Goal: Transaction & Acquisition: Download file/media

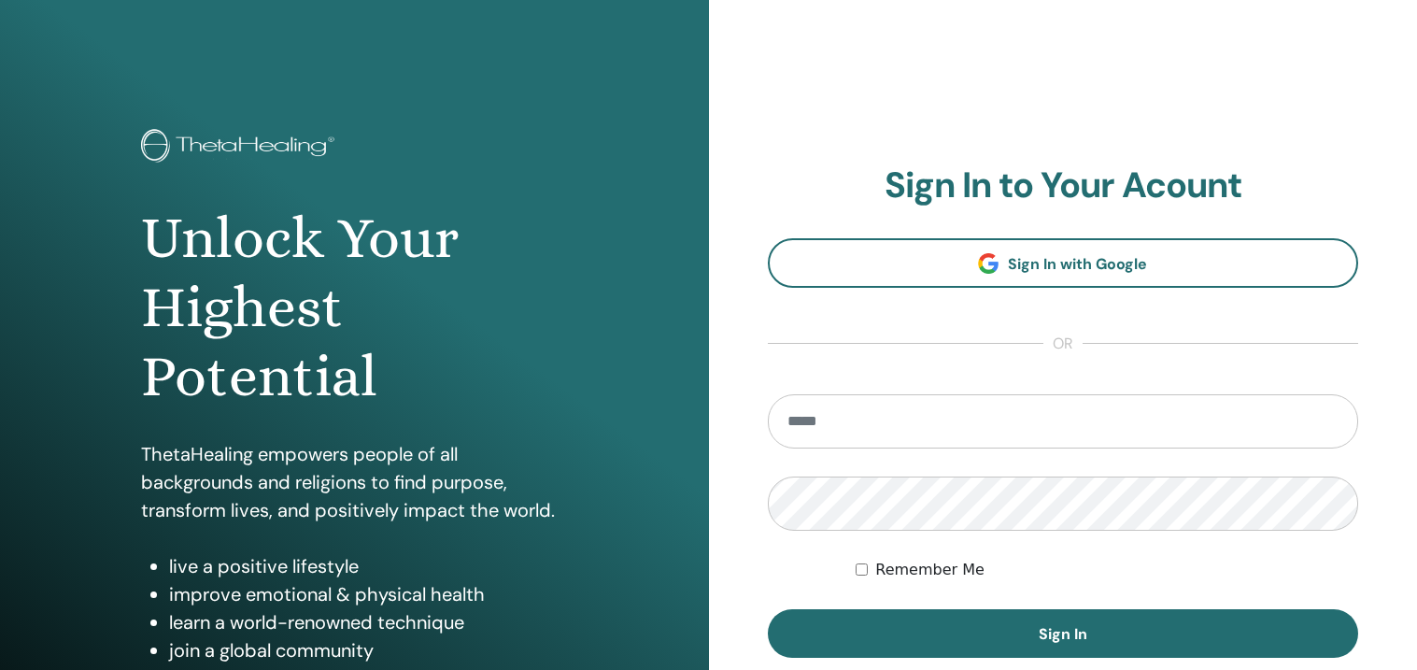
click at [906, 432] on input "email" at bounding box center [1063, 421] width 591 height 54
type input "**********"
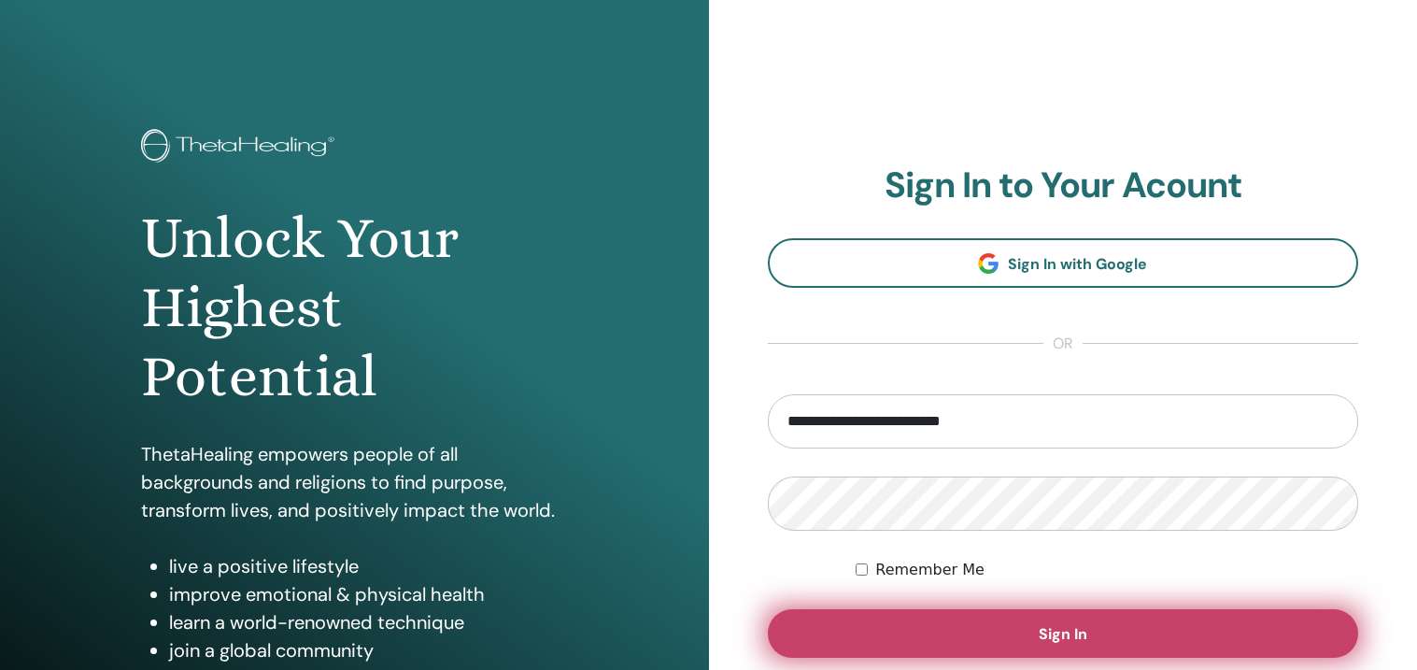
click at [1062, 643] on span "Sign In" at bounding box center [1063, 634] width 49 height 20
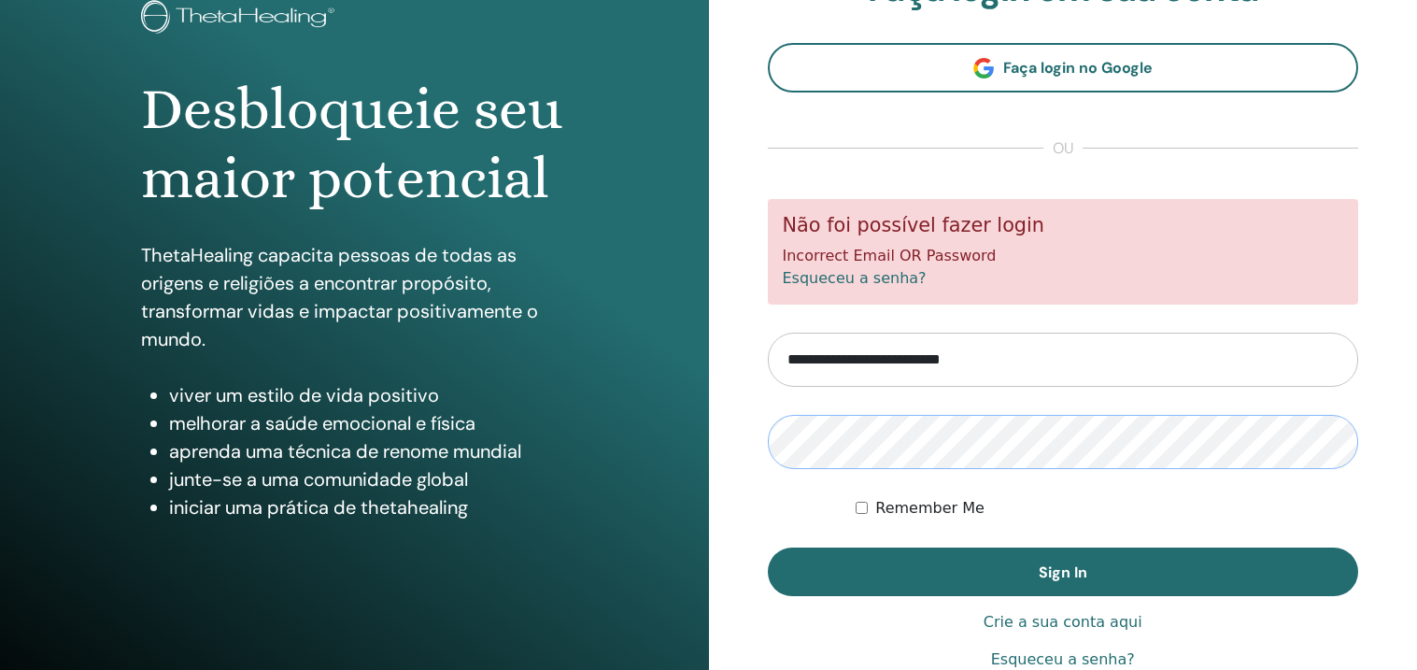
scroll to position [150, 0]
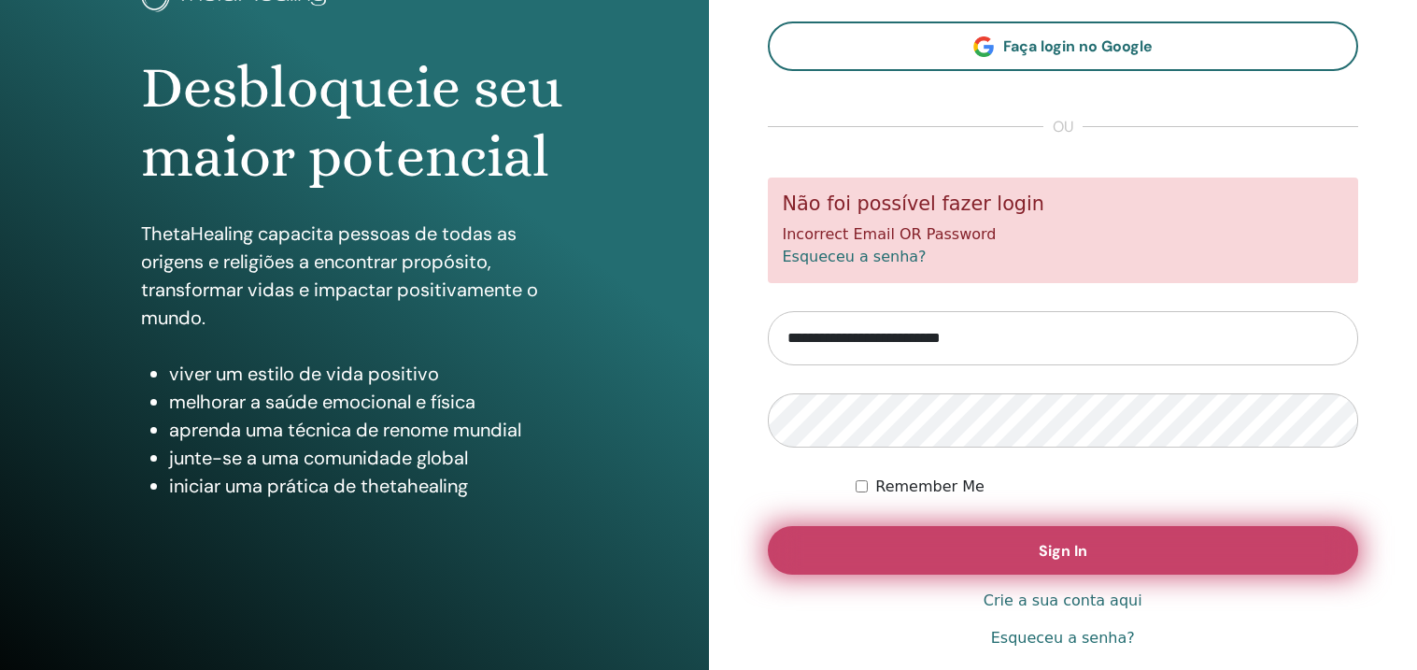
click at [1129, 557] on button "Sign In" at bounding box center [1063, 550] width 591 height 49
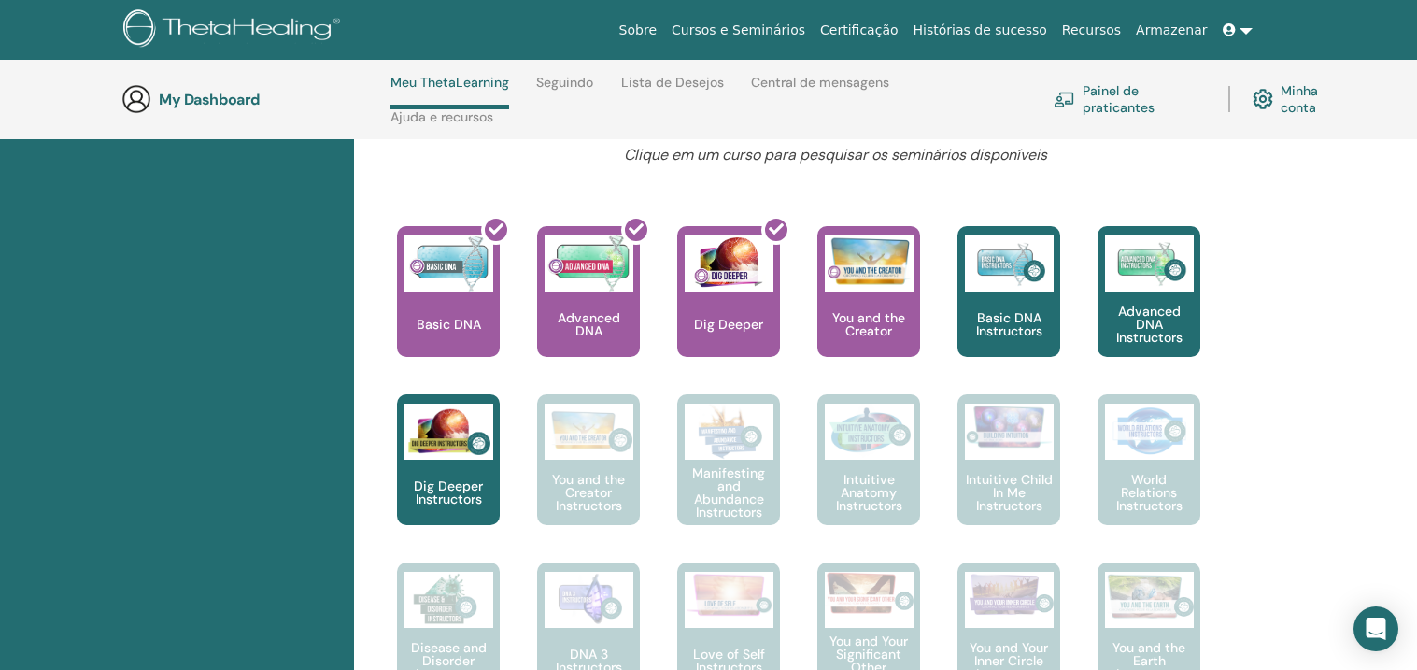
scroll to position [737, 0]
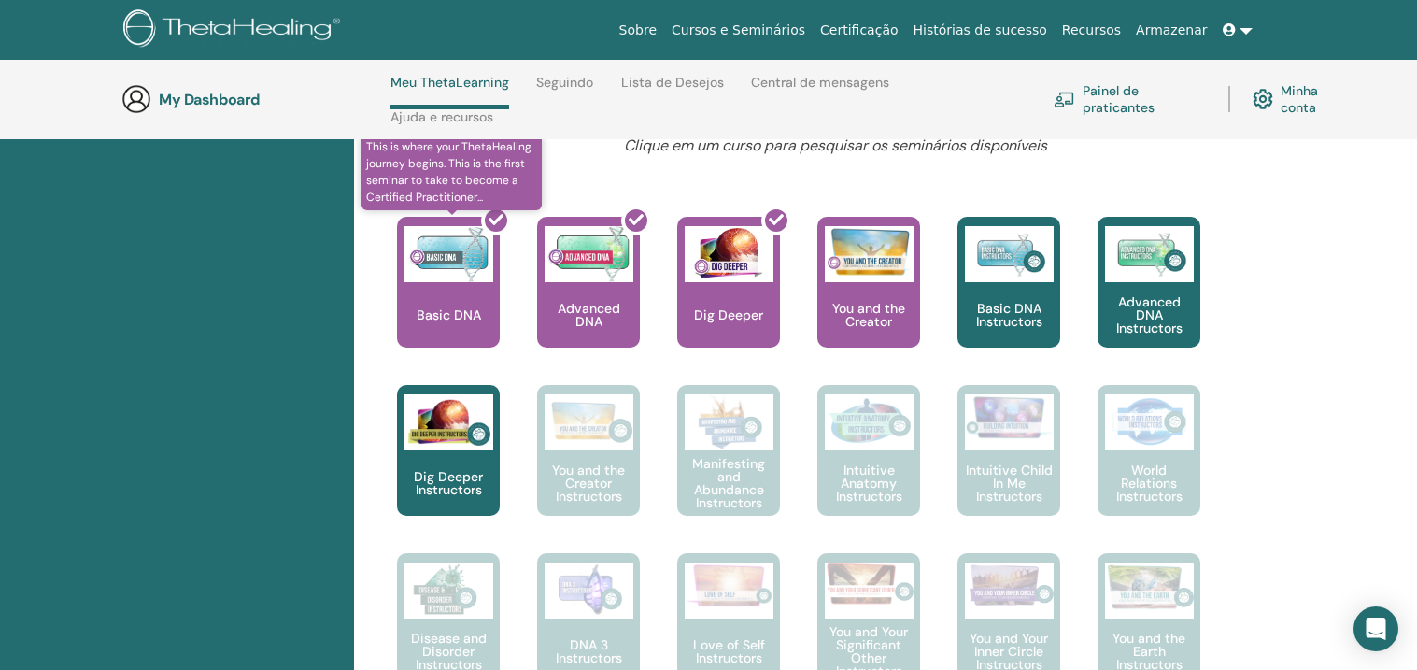
click at [448, 302] on div at bounding box center [459, 289] width 103 height 168
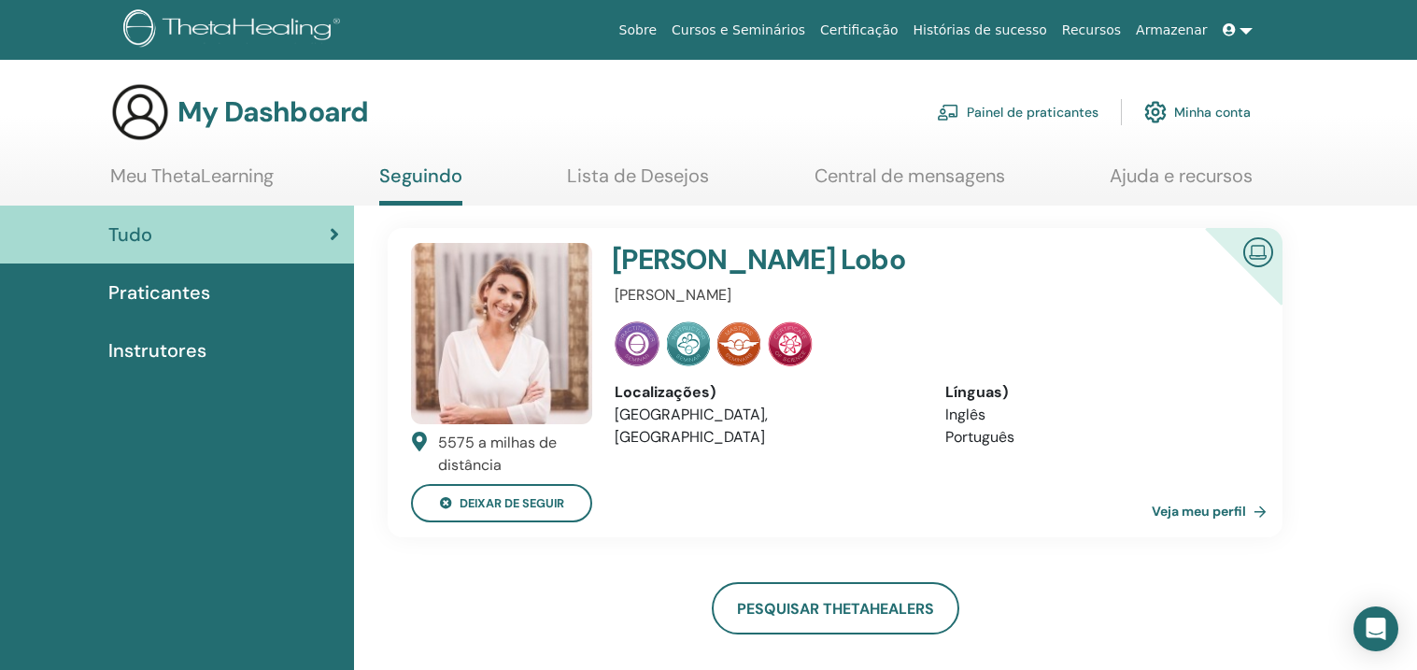
click at [1029, 111] on link "Painel de praticantes" at bounding box center [1018, 112] width 162 height 41
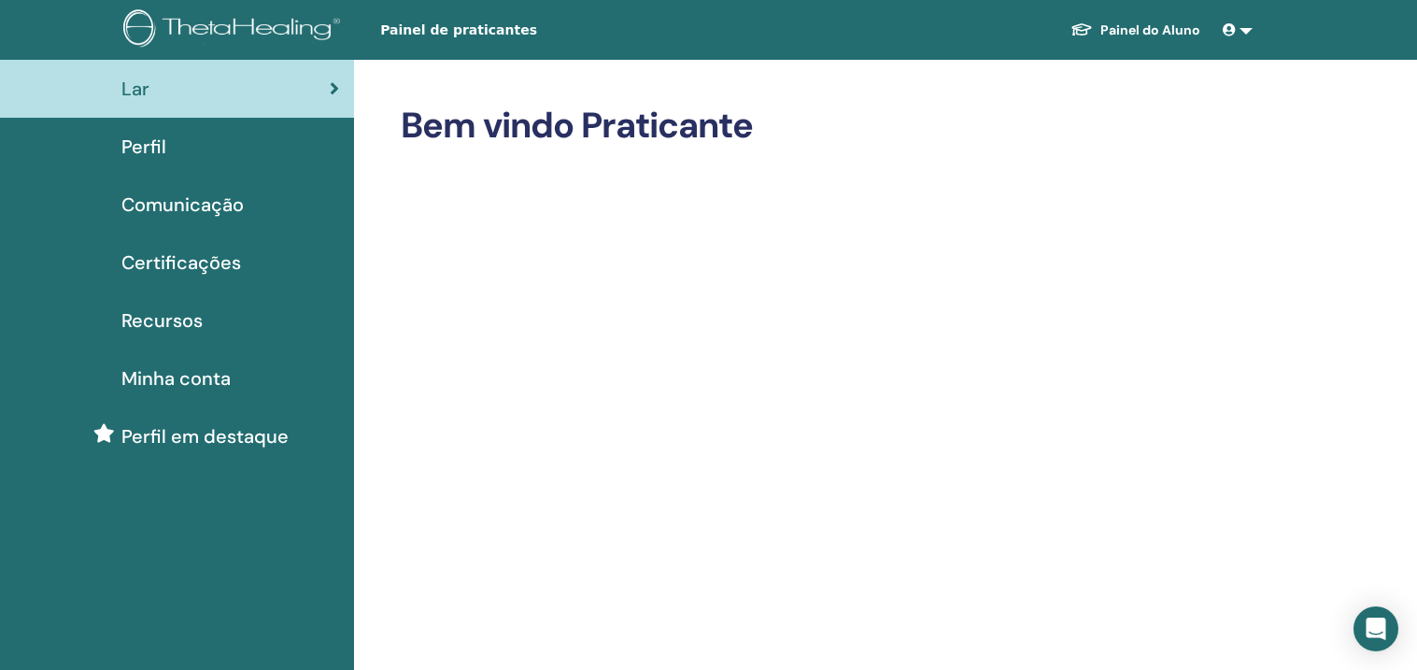
click at [182, 256] on span "Certificações" at bounding box center [181, 262] width 120 height 28
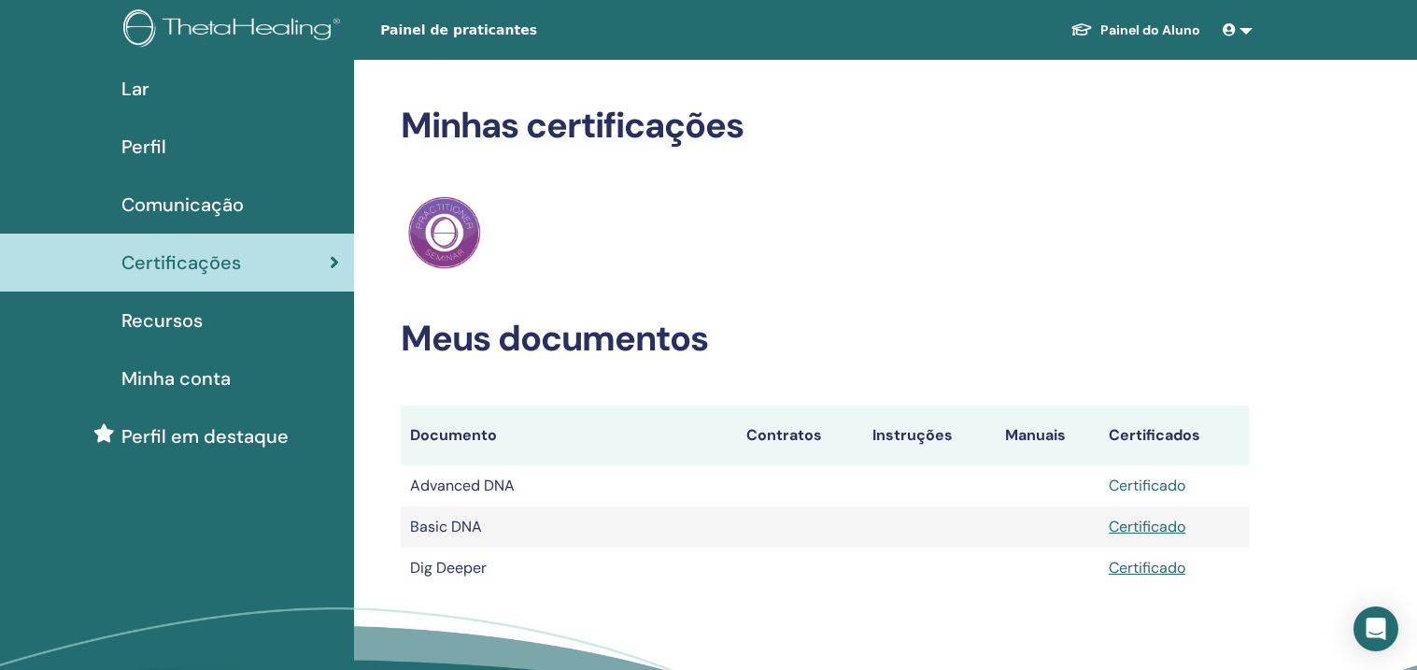
click at [1139, 481] on link "Certificado" at bounding box center [1147, 485] width 77 height 20
click at [1148, 528] on link "Certificado" at bounding box center [1147, 526] width 77 height 20
click at [1138, 566] on link "Certificado" at bounding box center [1147, 568] width 77 height 20
